Goal: Information Seeking & Learning: Learn about a topic

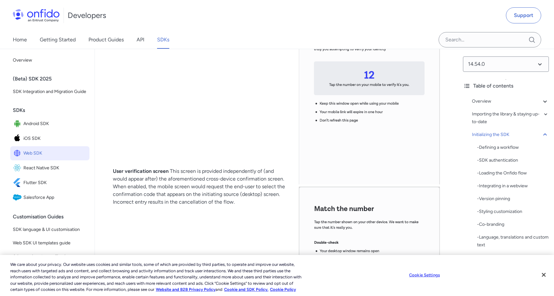
scroll to position [5876, 0]
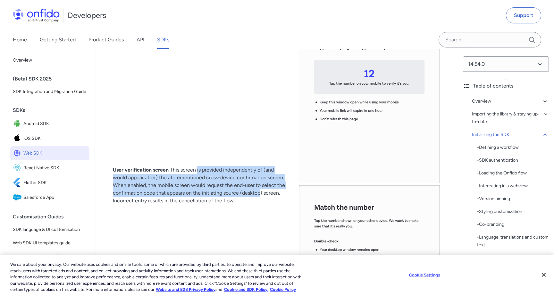
drag, startPoint x: 195, startPoint y: 194, endPoint x: 259, endPoint y: 217, distance: 68.2
click at [259, 217] on td "User verification screen This screen is provided independently of (and would ap…" at bounding box center [201, 185] width 186 height 367
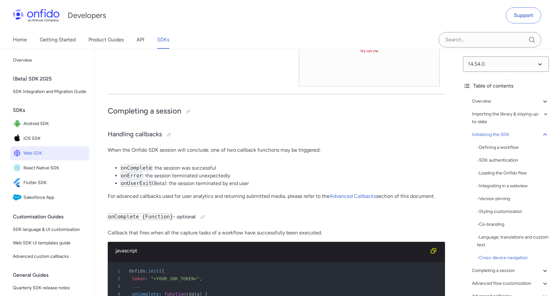
scroll to position [6162, 0]
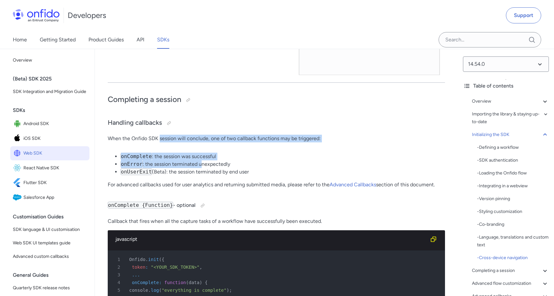
drag, startPoint x: 160, startPoint y: 162, endPoint x: 202, endPoint y: 185, distance: 47.6
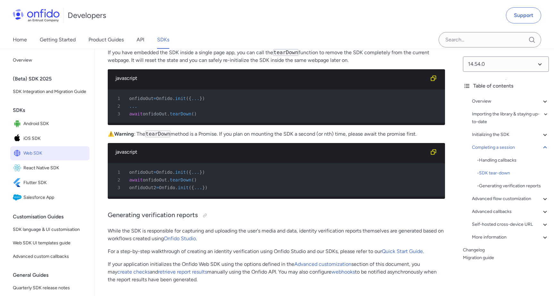
scroll to position [8099, 0]
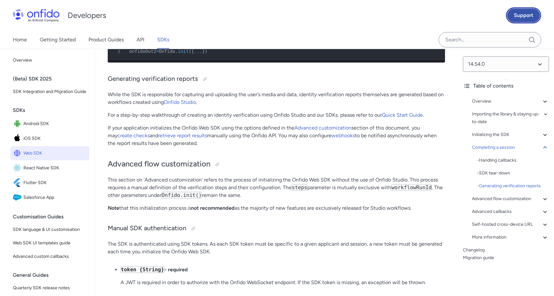
click at [539, 10] on link "Support" at bounding box center [523, 15] width 35 height 16
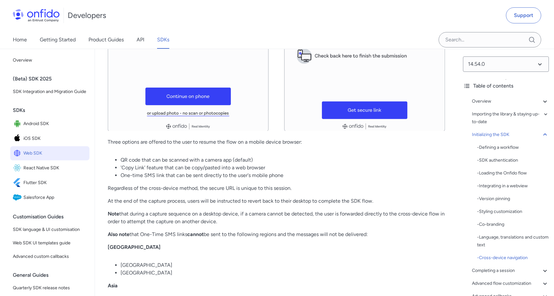
scroll to position [4357, 0]
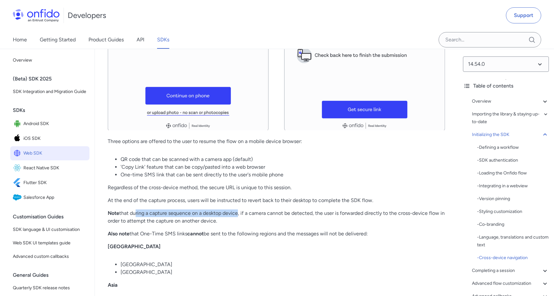
drag, startPoint x: 133, startPoint y: 234, endPoint x: 237, endPoint y: 236, distance: 104.2
click at [237, 225] on p "Note that during a capture sequence on a desktop device, if a camera cannot be …" at bounding box center [276, 216] width 337 height 15
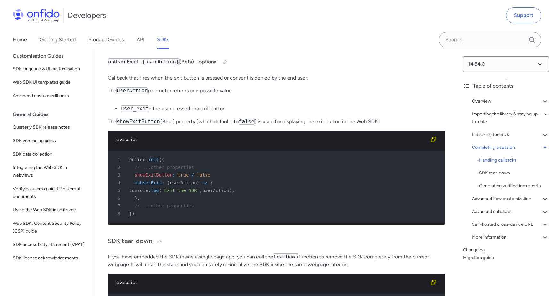
scroll to position [7760, 0]
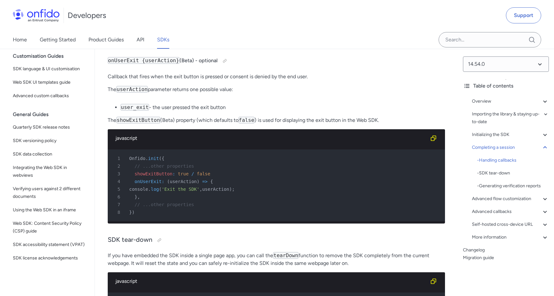
click at [516, 207] on div "Overview - Environments and testing with the SDK - Going Live Importing the lib…" at bounding box center [506, 170] width 86 height 151
click at [542, 209] on icon at bounding box center [545, 212] width 8 height 8
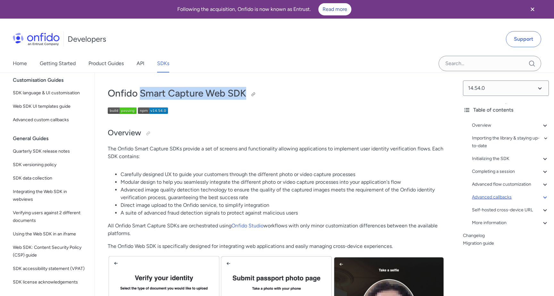
drag, startPoint x: 143, startPoint y: 93, endPoint x: 245, endPoint y: 89, distance: 102.6
click at [245, 89] on h1 "Onfido Smart Capture Web SDK" at bounding box center [276, 93] width 337 height 13
copy h1 "Smart Capture Web SDK"
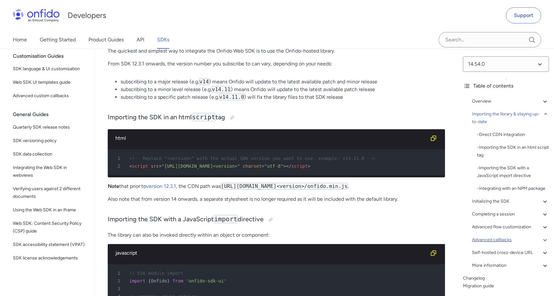
scroll to position [625, 0]
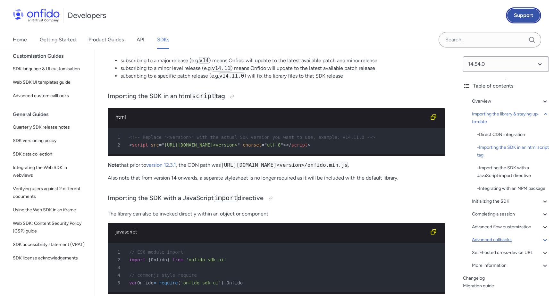
click at [525, 15] on link "Support" at bounding box center [523, 15] width 35 height 16
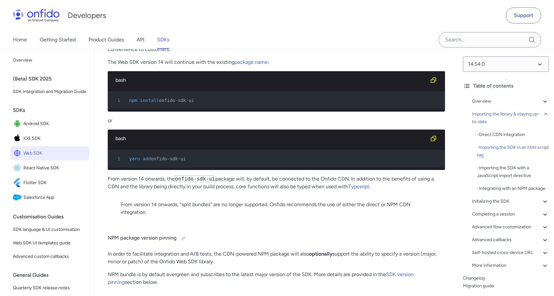
scroll to position [1059, 0]
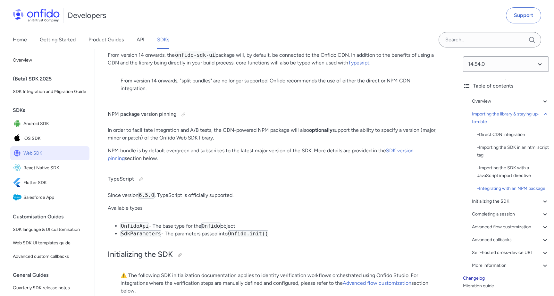
click at [478, 277] on link "Changelog" at bounding box center [506, 278] width 86 height 8
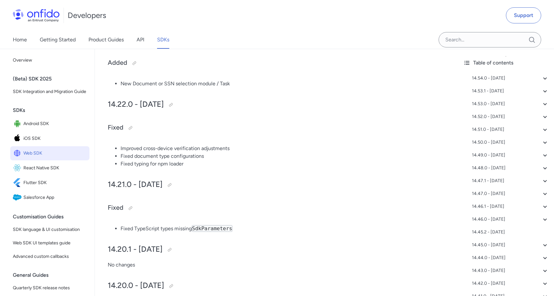
scroll to position [4421, 0]
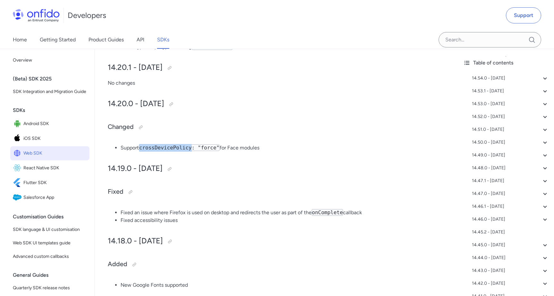
drag, startPoint x: 140, startPoint y: 148, endPoint x: 193, endPoint y: 150, distance: 52.6
click at [193, 150] on li "Support crossDevicePolicy: "force" for Face modules" at bounding box center [282, 148] width 324 height 8
copy code "crossDevicePolicy"
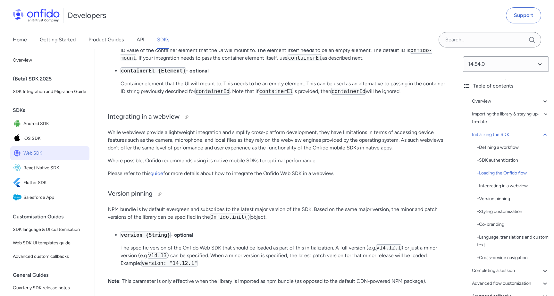
scroll to position [4392, 0]
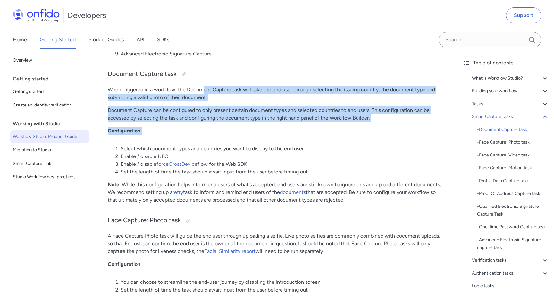
drag, startPoint x: 202, startPoint y: 92, endPoint x: 229, endPoint y: 128, distance: 46.2
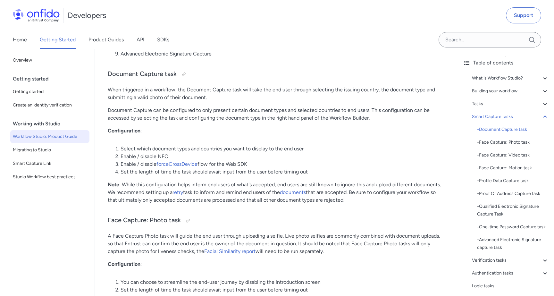
click at [252, 130] on p "Configuration :" at bounding box center [276, 131] width 337 height 8
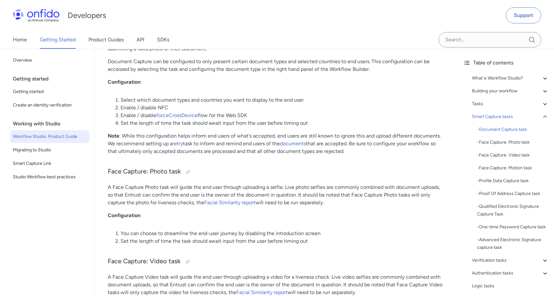
scroll to position [2226, 0]
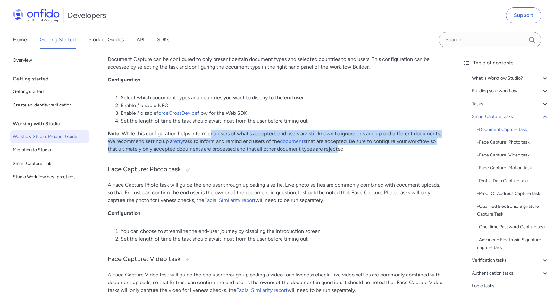
drag, startPoint x: 211, startPoint y: 136, endPoint x: 335, endPoint y: 150, distance: 125.7
click at [335, 150] on p "Note : While this configuration helps inform end users of what's accepted, end …" at bounding box center [276, 141] width 337 height 23
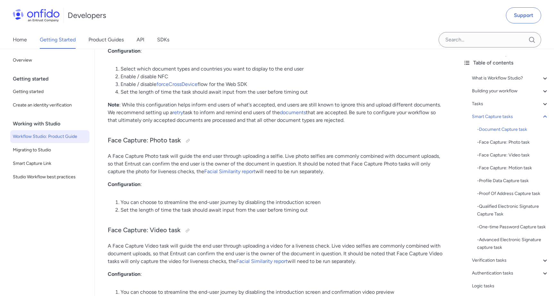
scroll to position [2260, 0]
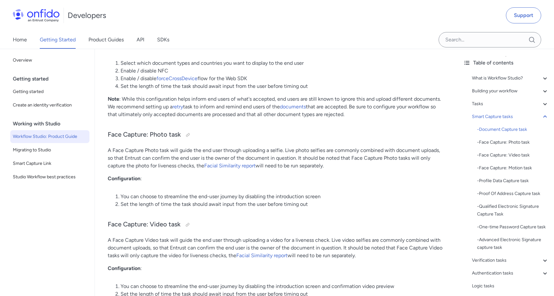
drag, startPoint x: 207, startPoint y: 150, endPoint x: 326, endPoint y: 169, distance: 120.4
click at [326, 169] on p "A Face Capture Photo task will guide the end user through uploading a selfie. L…" at bounding box center [276, 157] width 337 height 23
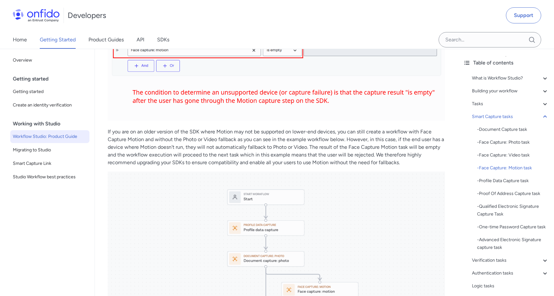
scroll to position [3187, 0]
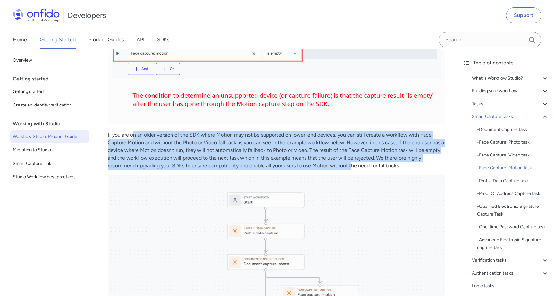
drag, startPoint x: 133, startPoint y: 136, endPoint x: 351, endPoint y: 163, distance: 219.6
click at [351, 163] on p "If you are on an older version of the SDK where Motion may not be supported on …" at bounding box center [276, 150] width 337 height 38
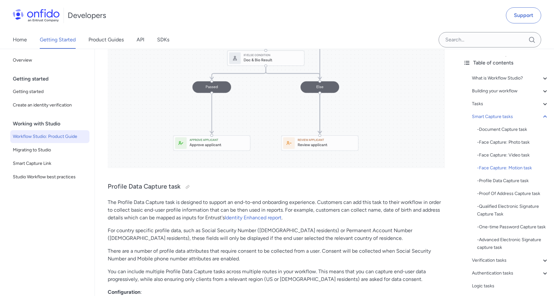
scroll to position [3686, 0]
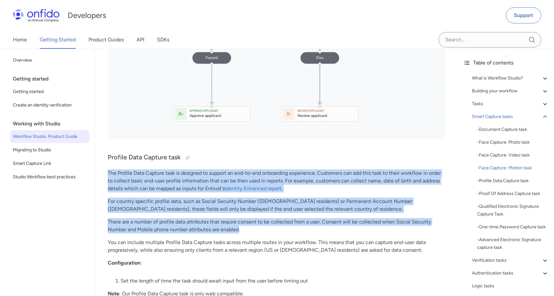
drag, startPoint x: 105, startPoint y: 175, endPoint x: 238, endPoint y: 230, distance: 144.4
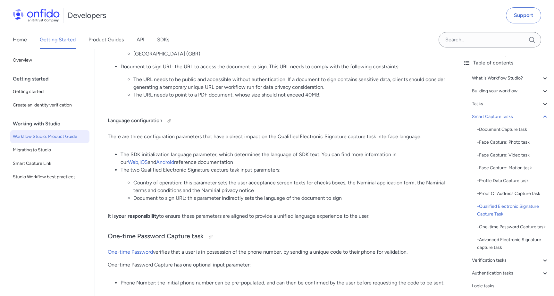
scroll to position [4222, 0]
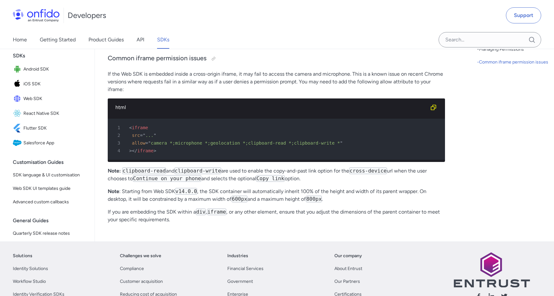
scroll to position [376, 0]
